Goal: Information Seeking & Learning: Learn about a topic

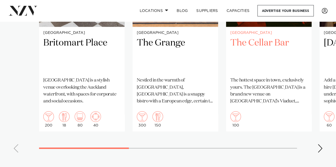
scroll to position [451, 0]
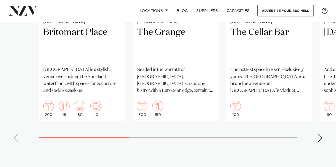
click at [318, 139] on div "Next slide" at bounding box center [319, 138] width 5 height 8
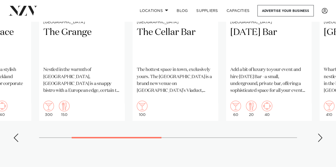
click at [318, 139] on div "Next slide" at bounding box center [319, 138] width 5 height 8
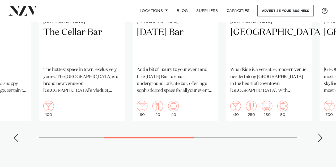
click at [320, 138] on div "Next slide" at bounding box center [319, 138] width 5 height 8
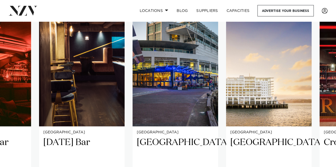
scroll to position [371, 0]
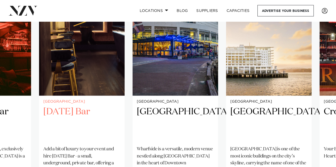
click at [84, 113] on h2 "[DATE] Bar" at bounding box center [81, 124] width 77 height 36
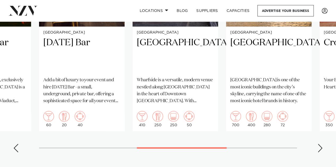
scroll to position [449, 0]
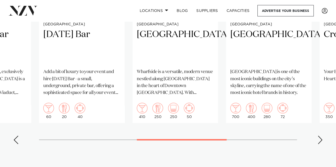
click at [318, 140] on div "Next slide" at bounding box center [319, 140] width 5 height 8
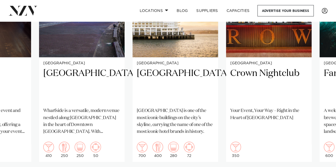
scroll to position [475, 0]
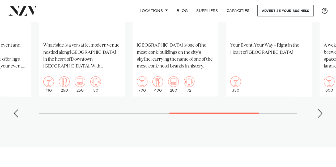
click at [320, 114] on div "Next slide" at bounding box center [319, 113] width 5 height 8
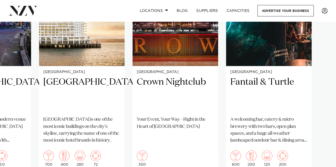
scroll to position [449, 0]
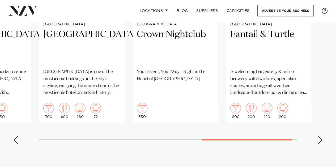
click at [319, 139] on div "Next slide" at bounding box center [319, 140] width 5 height 8
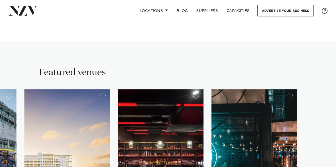
scroll to position [343, 0]
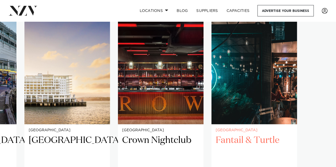
click at [249, 138] on h2 "Fantail & Turtle" at bounding box center [253, 153] width 77 height 36
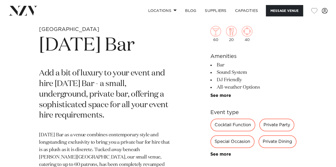
scroll to position [133, 0]
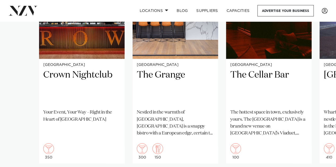
scroll to position [424, 0]
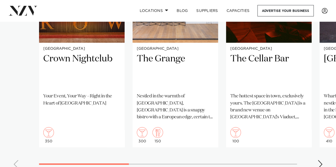
click at [318, 163] on div "Next slide" at bounding box center [319, 164] width 5 height 8
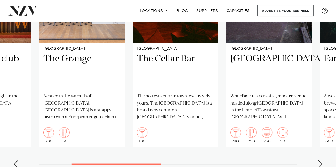
click at [318, 163] on div "Next slide" at bounding box center [319, 164] width 5 height 8
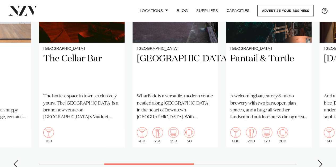
click at [318, 163] on div "Next slide" at bounding box center [319, 164] width 5 height 8
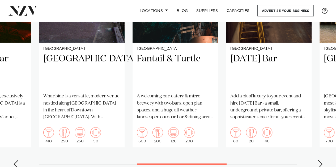
click at [318, 163] on div "Next slide" at bounding box center [319, 164] width 5 height 8
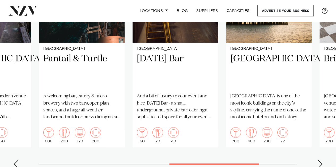
click at [318, 163] on div "Next slide" at bounding box center [319, 164] width 5 height 8
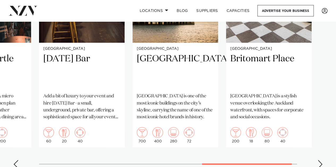
click at [318, 163] on div "Next slide" at bounding box center [319, 164] width 5 height 8
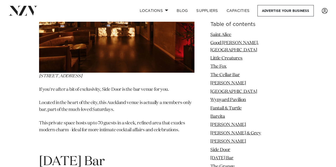
scroll to position [3555, 0]
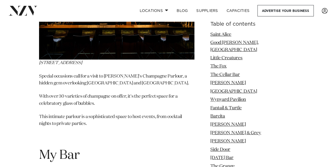
scroll to position [4935, 0]
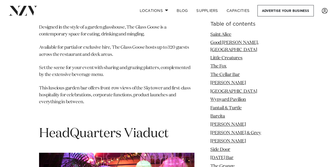
scroll to position [6049, 0]
